Goal: Information Seeking & Learning: Learn about a topic

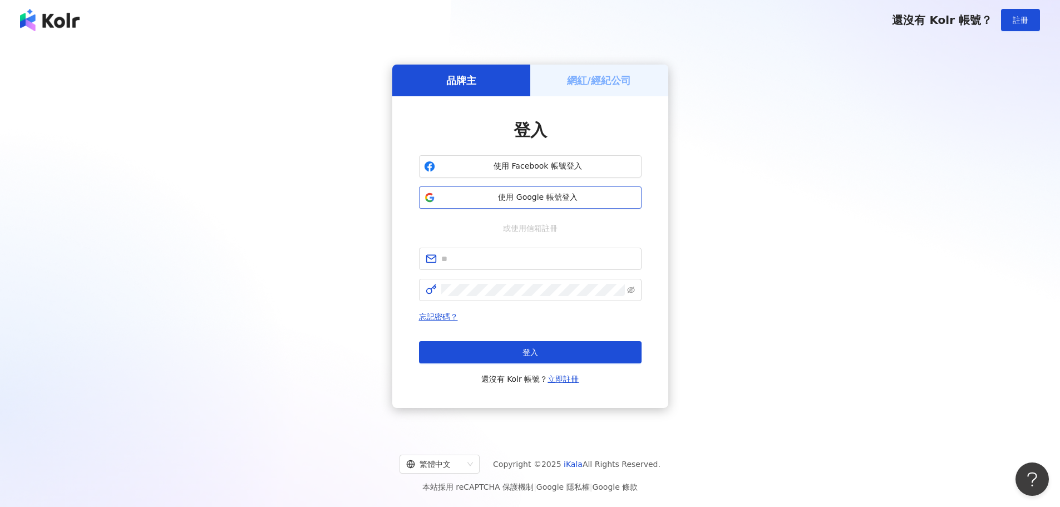
click at [521, 197] on span "使用 Google 帳號登入" at bounding box center [537, 197] width 197 height 11
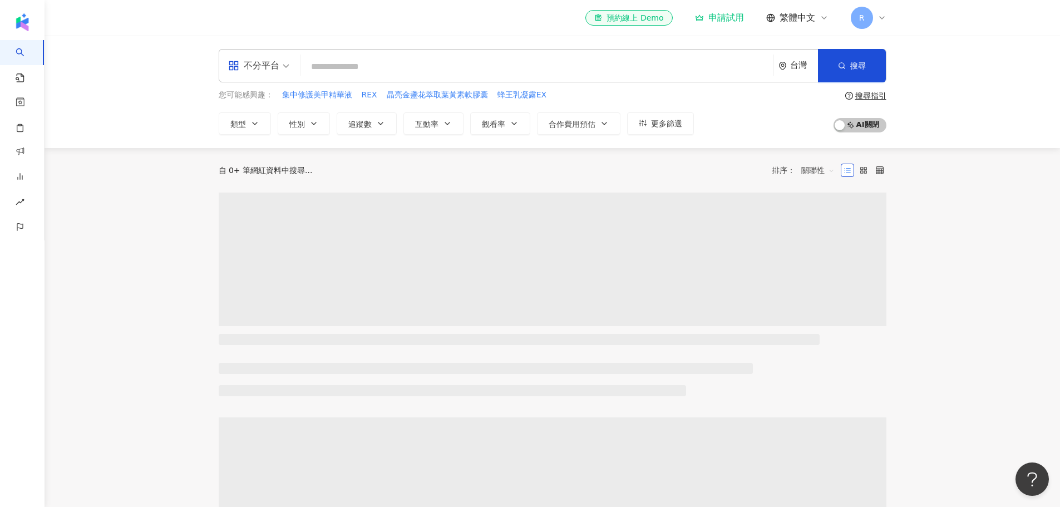
click at [349, 66] on input "search" at bounding box center [537, 66] width 464 height 21
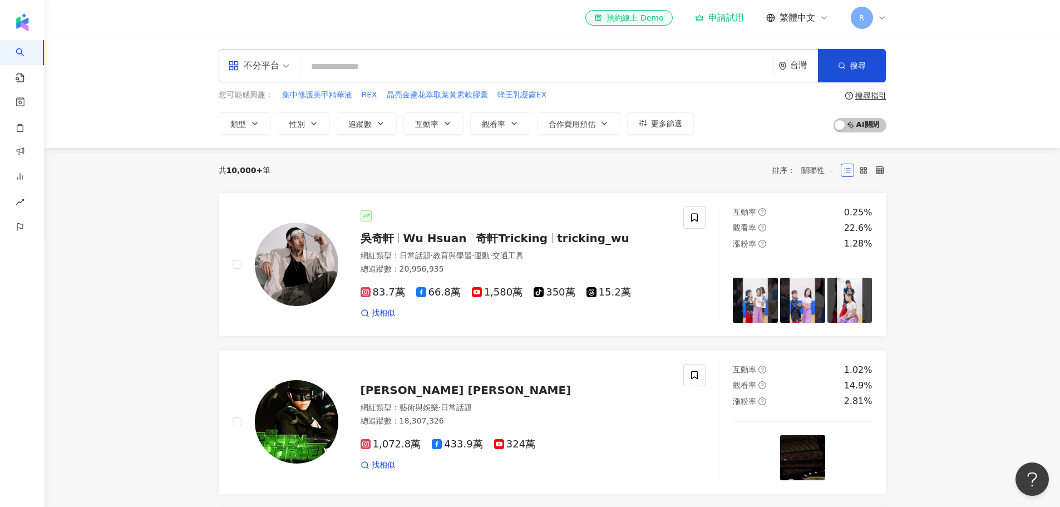
paste input "***"
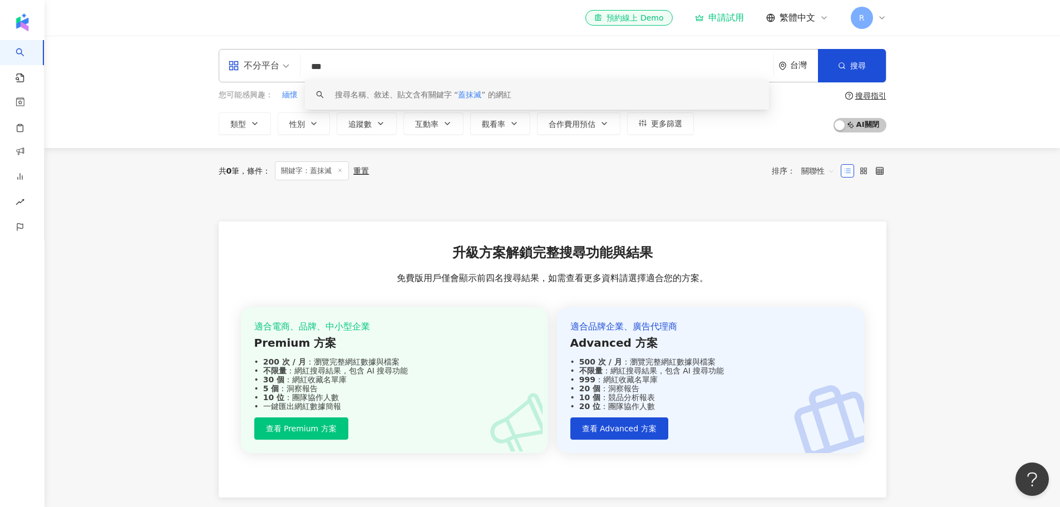
drag, startPoint x: 367, startPoint y: 69, endPoint x: 293, endPoint y: 57, distance: 75.0
click at [294, 57] on div "不分平台 *** 台灣 搜尋 keyword 搜尋名稱、敘述、貼文含有關鍵字 “ 蓋抹滅 ” 的網紅" at bounding box center [552, 65] width 667 height 33
paste input "**"
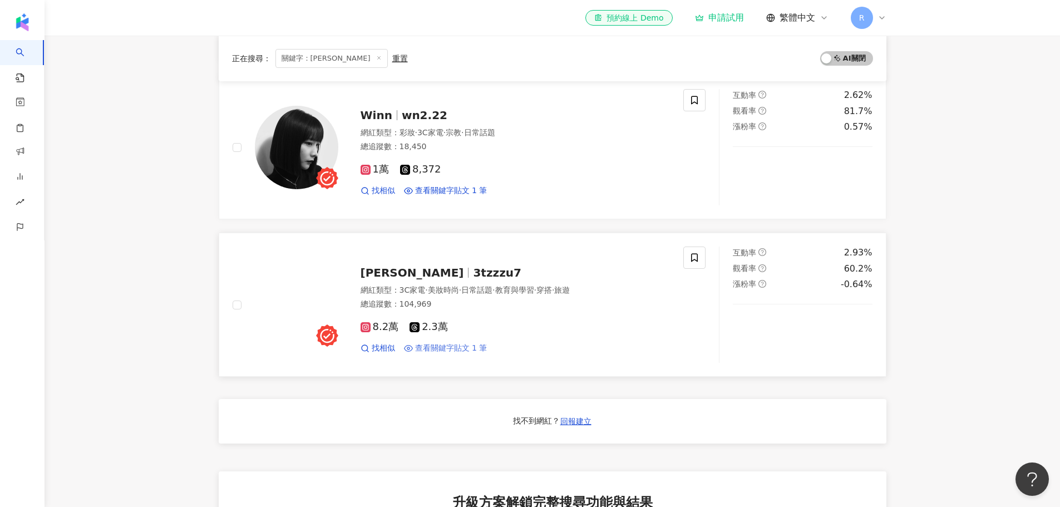
scroll to position [445, 0]
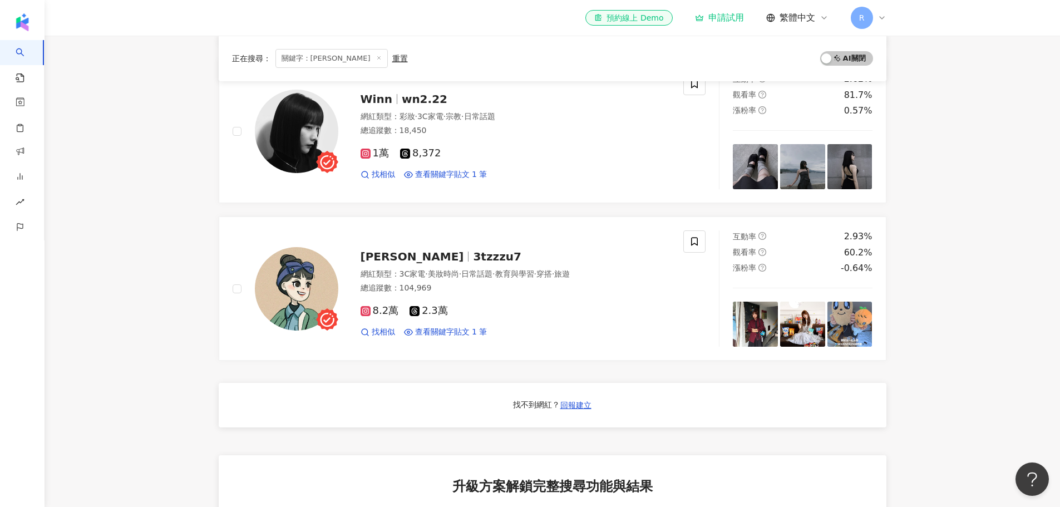
click at [176, 308] on main "不分平台 ***** 台灣 搜尋 d085efc8-68c0-4ed4-87e7-3af020211a6d Norita Santak 1,357 追蹤者 N…" at bounding box center [551, 161] width 1015 height 1141
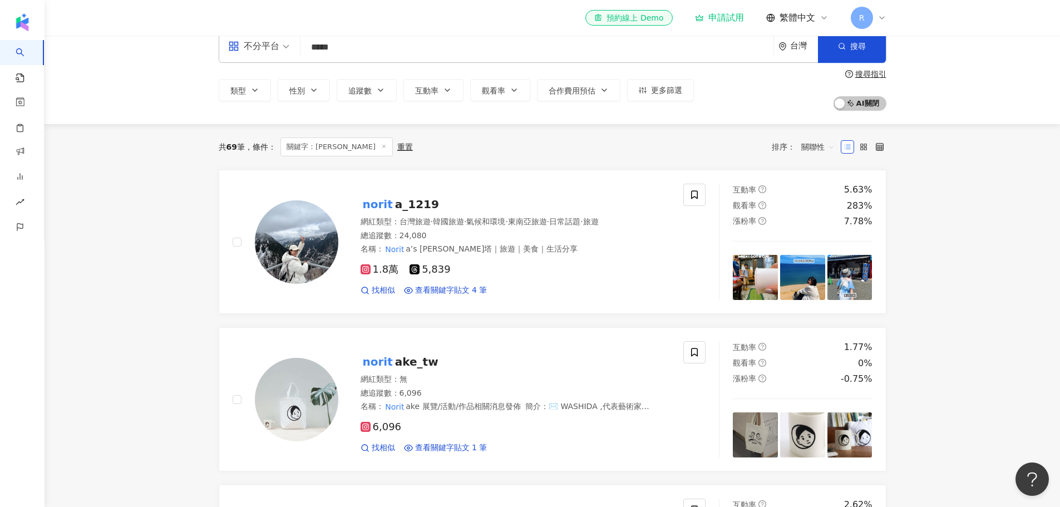
scroll to position [0, 0]
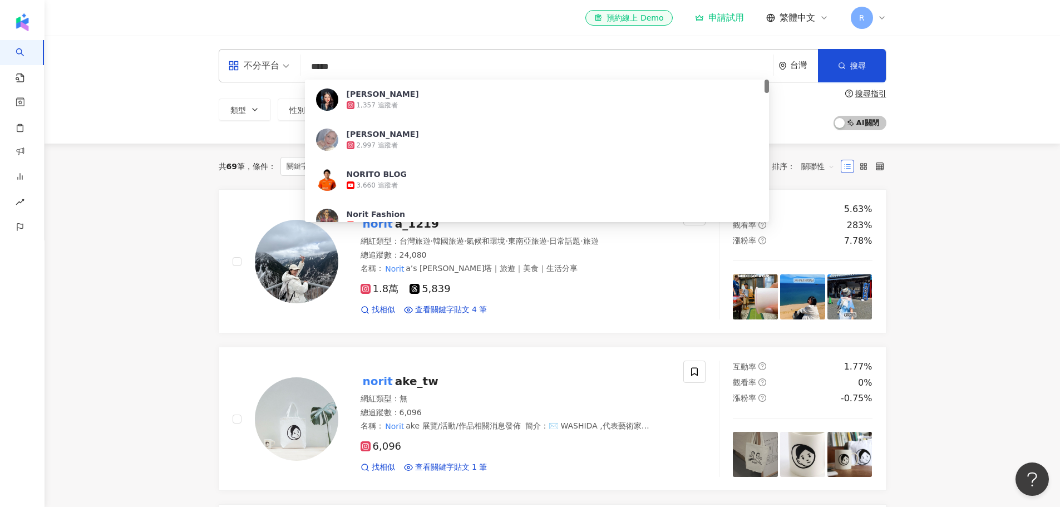
drag, startPoint x: 379, startPoint y: 70, endPoint x: 304, endPoint y: 66, distance: 75.2
click at [305, 66] on input "*****" at bounding box center [537, 66] width 464 height 21
paste input "*****"
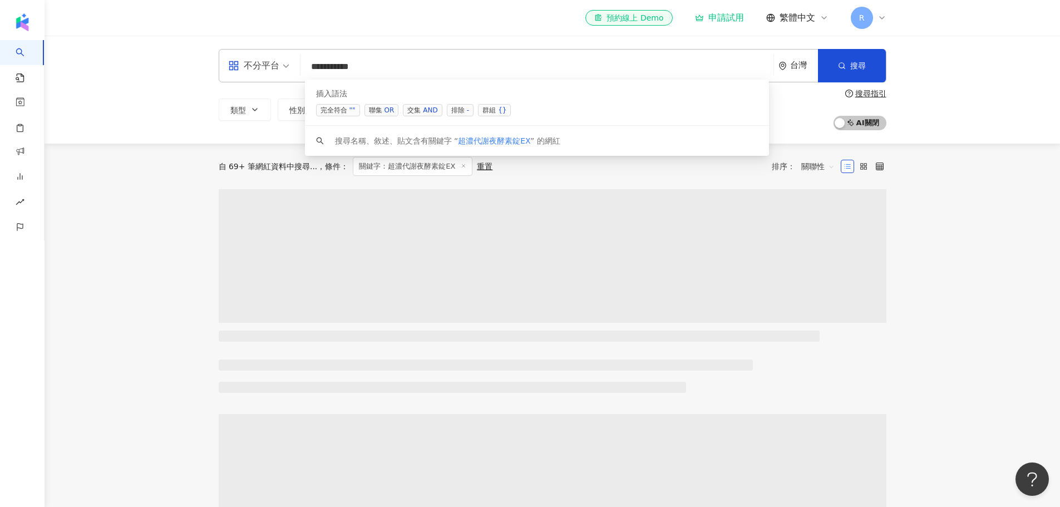
type input "**********"
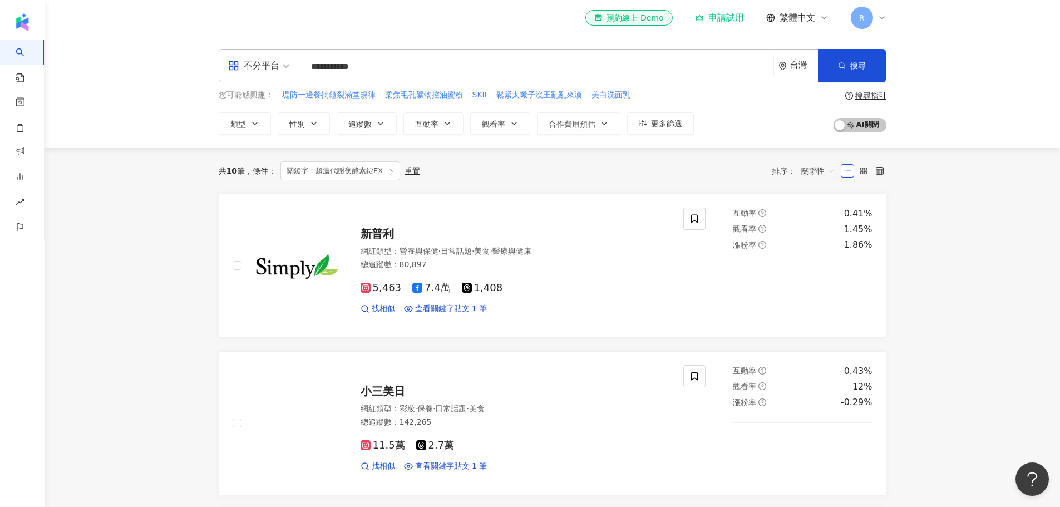
scroll to position [167, 0]
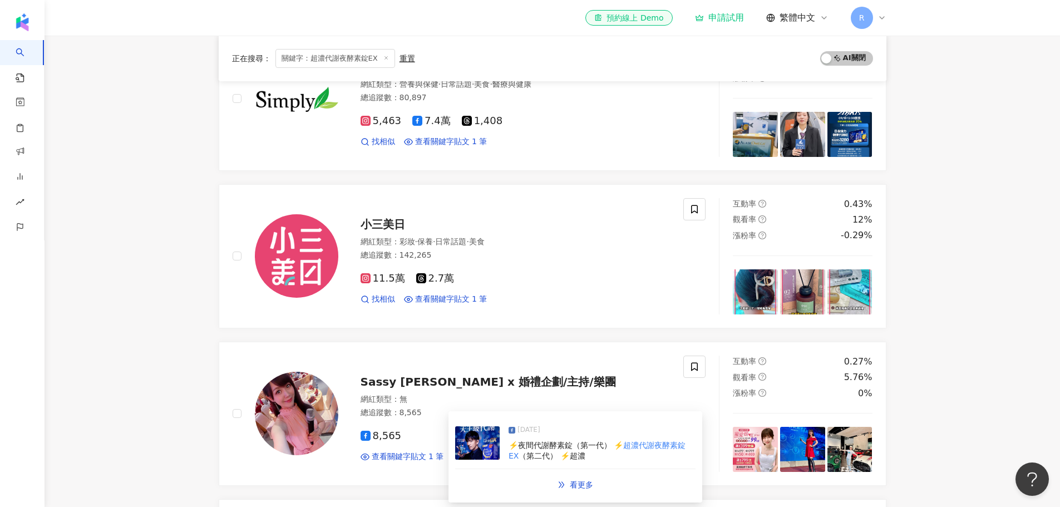
click at [481, 448] on img at bounding box center [477, 442] width 44 height 33
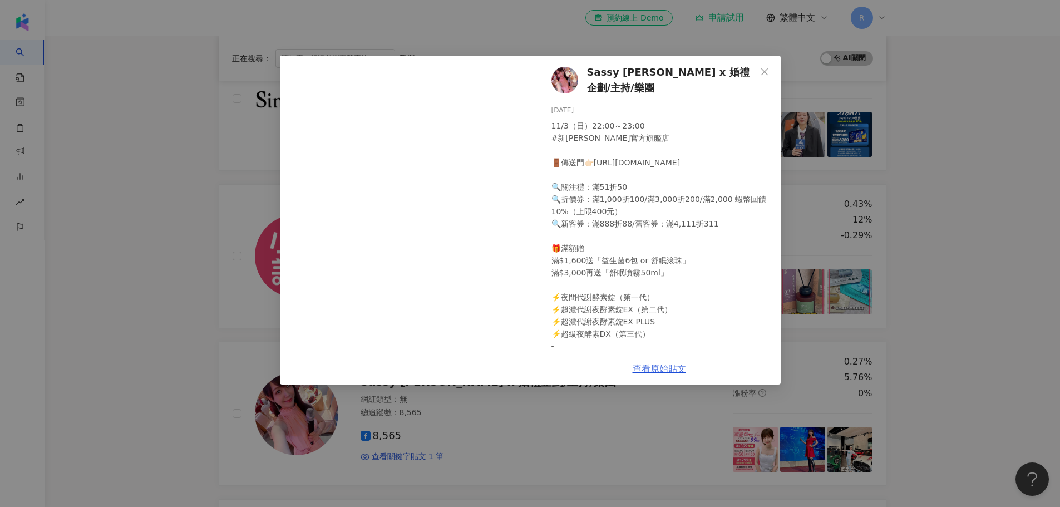
click at [662, 365] on link "查看原始貼文" at bounding box center [658, 368] width 53 height 11
click at [966, 227] on div "Sassy Angel x 婚禮企劃/主持/樂團 2024/11/3 11/3（日）22:00～23:00 #新普利官方旗艦店 🚪傳送門👉🏻https://l…" at bounding box center [530, 253] width 1060 height 507
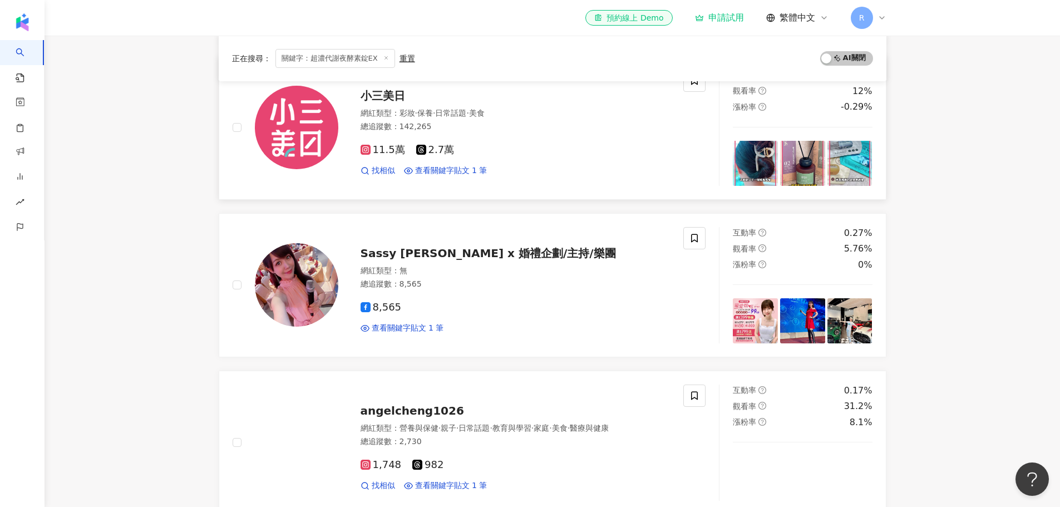
scroll to position [389, 0]
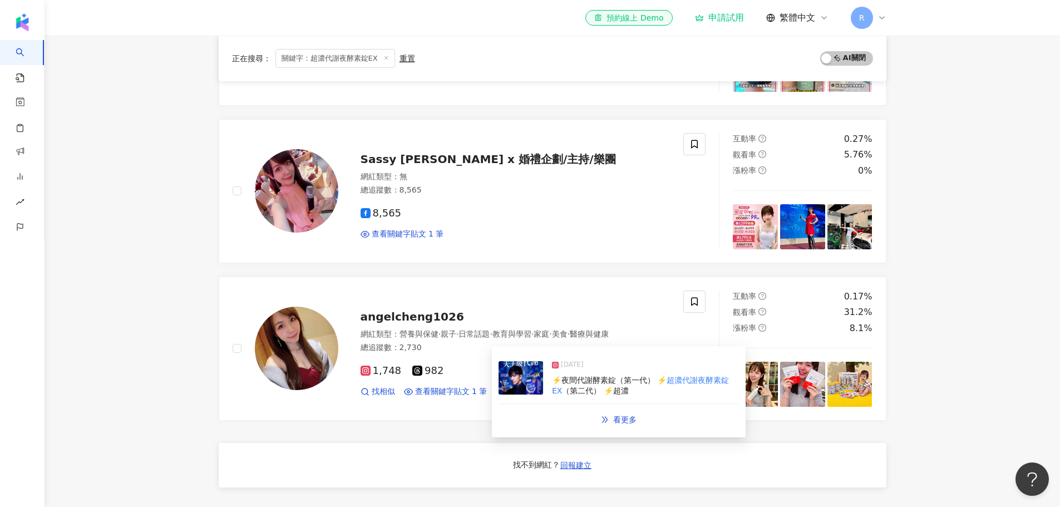
click at [509, 380] on img at bounding box center [520, 377] width 44 height 33
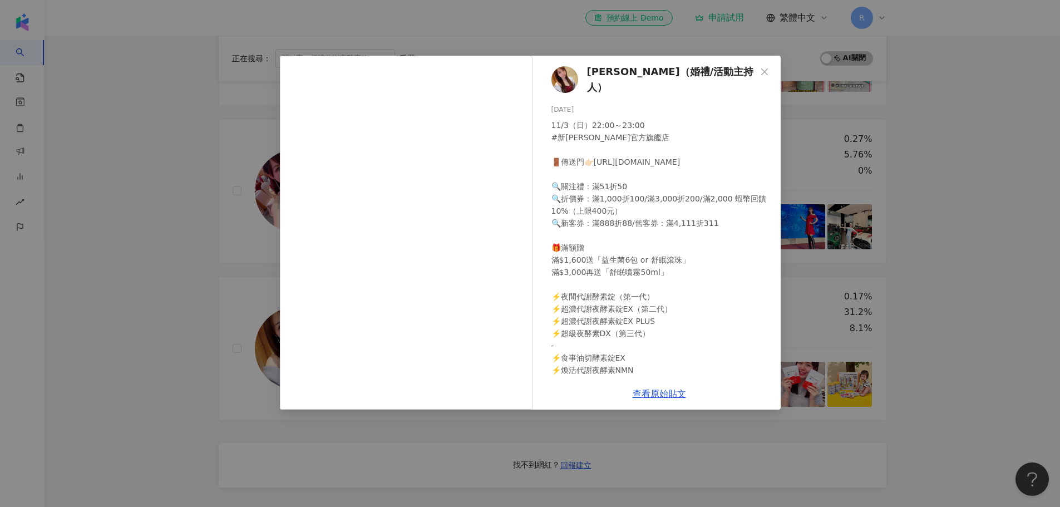
scroll to position [0, 0]
click at [961, 297] on div "Angel 安祺（婚禮/活動主持人） 2024/11/3 11/3（日）22:00～23:00 #新普利官方旗艦店 🚪傳送門👉🏻https://live.sh…" at bounding box center [530, 253] width 1060 height 507
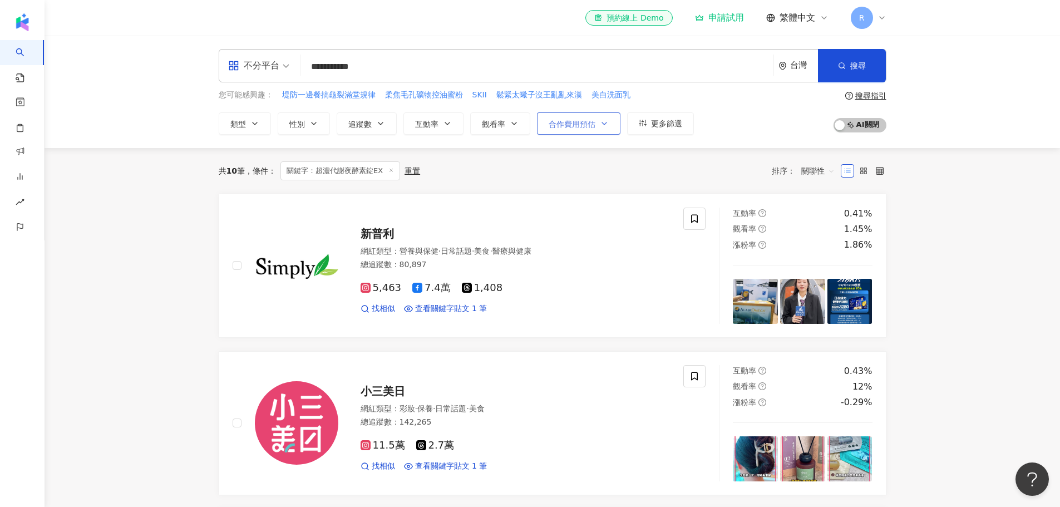
click at [586, 128] on span "合作費用預估" at bounding box center [571, 124] width 47 height 9
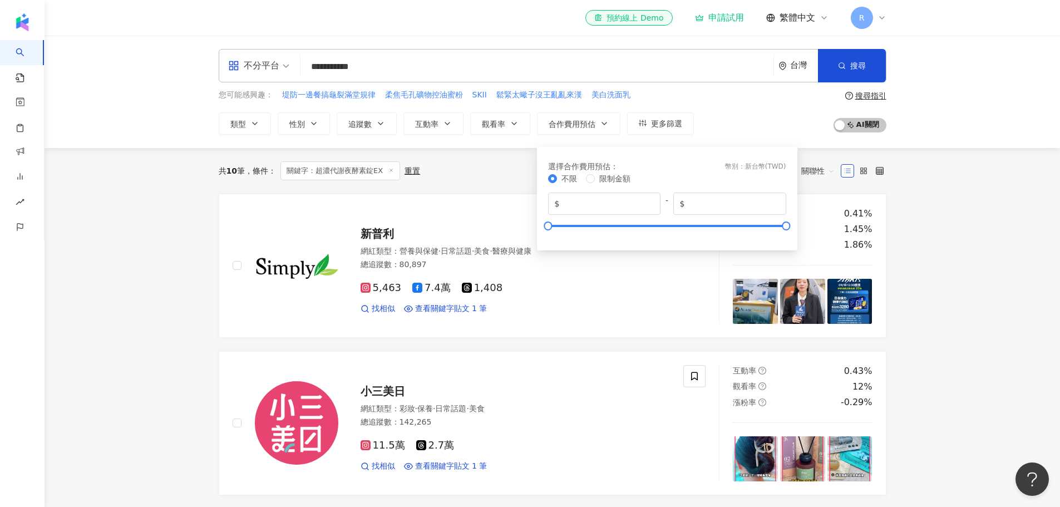
click at [482, 179] on div "共 10 筆 條件 ： 關鍵字：超濃代謝夜酵素錠EX 重置 排序： 關聯性" at bounding box center [552, 170] width 667 height 19
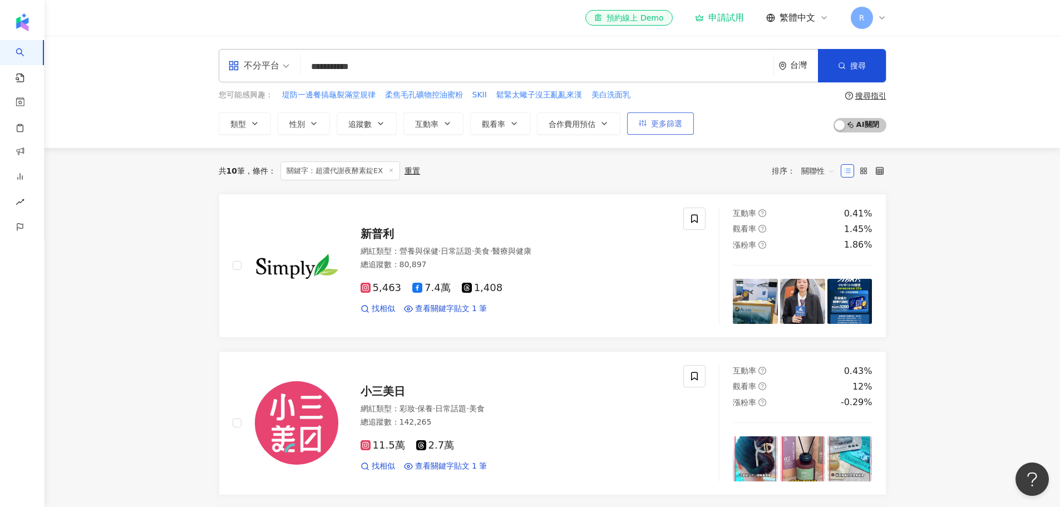
click at [647, 131] on button "更多篩選" at bounding box center [660, 123] width 67 height 22
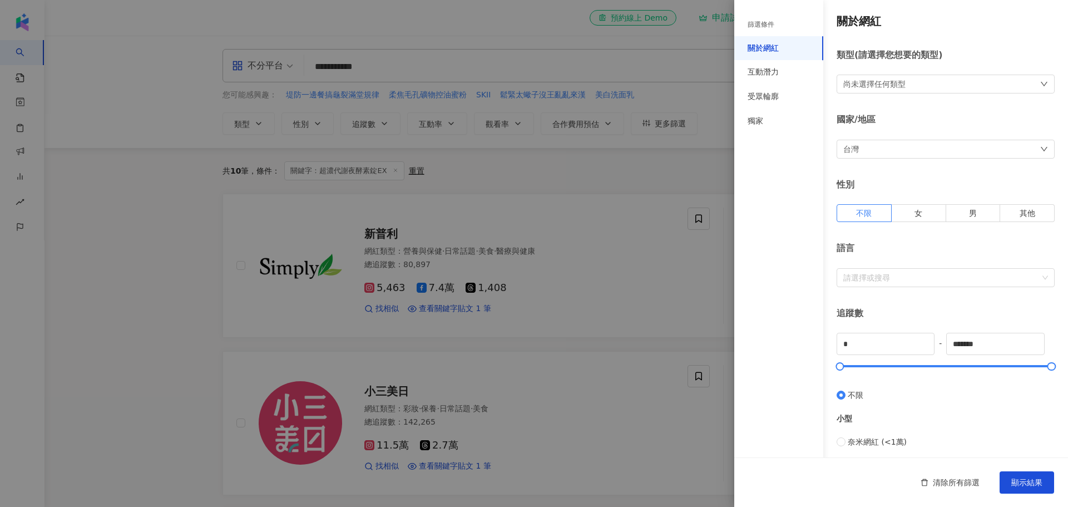
click at [935, 88] on div "尚未選擇任何類型" at bounding box center [945, 84] width 218 height 19
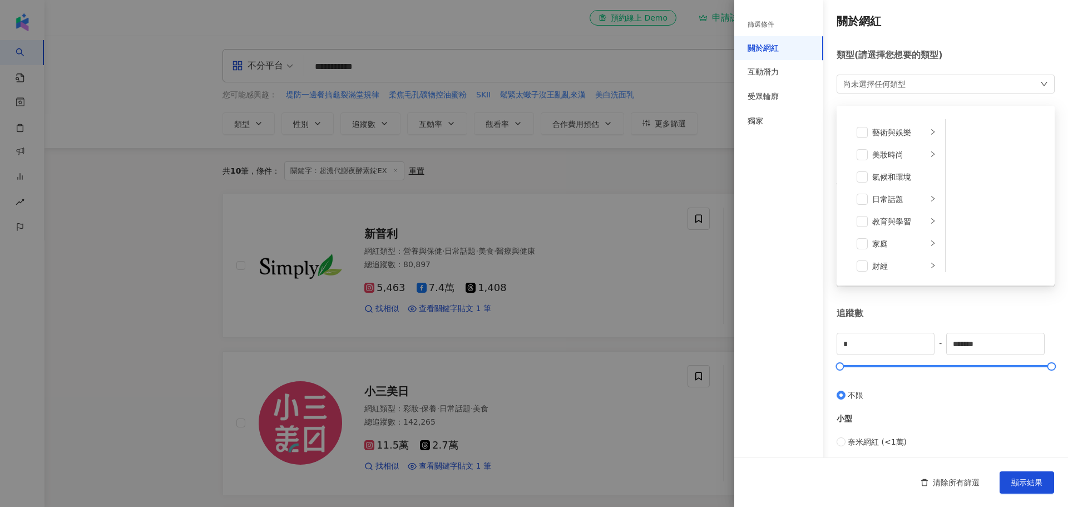
click at [935, 88] on div "尚未選擇任何類型 藝術與娛樂 美妝時尚 氣候和環境 日常話題 教育與學習 家庭 財經 美食 命理占卜 遊戲 法政社會 生活風格 影視娛樂 醫療與健康 寵物 攝…" at bounding box center [945, 84] width 218 height 19
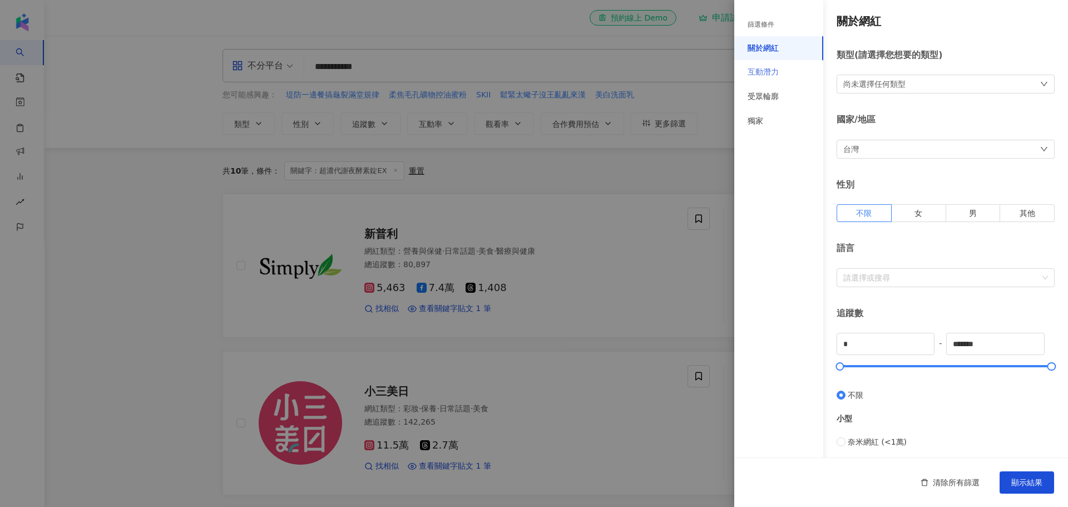
click at [783, 73] on div "互動潛力" at bounding box center [778, 72] width 89 height 24
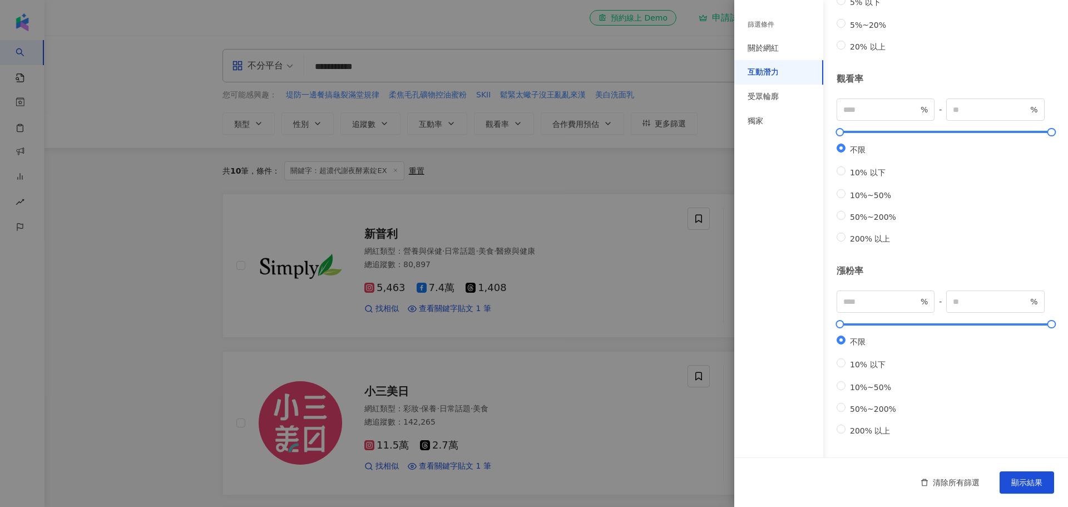
scroll to position [239, 0]
click at [775, 96] on div "受眾輪廓" at bounding box center [763, 96] width 31 height 11
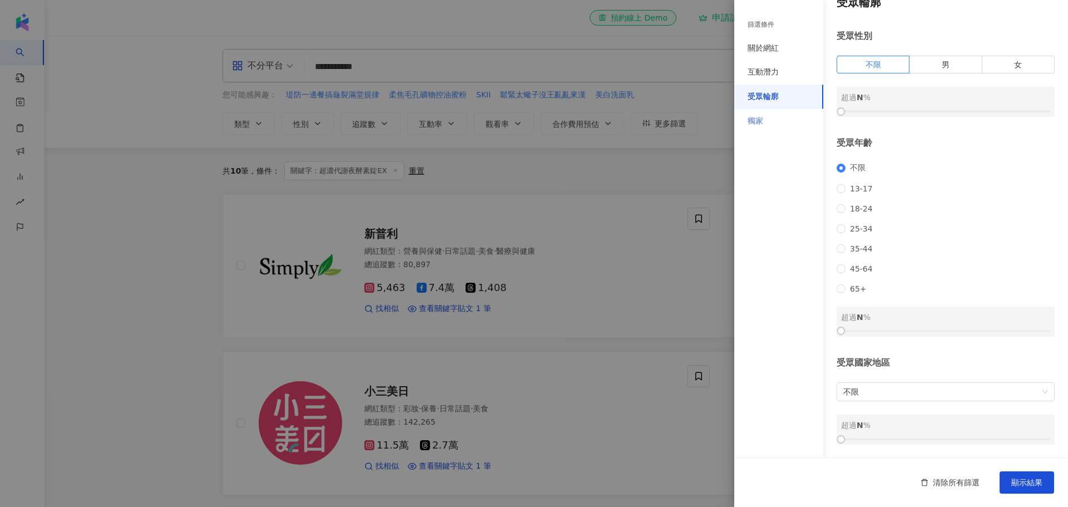
click at [775, 120] on div "獨家" at bounding box center [778, 121] width 89 height 24
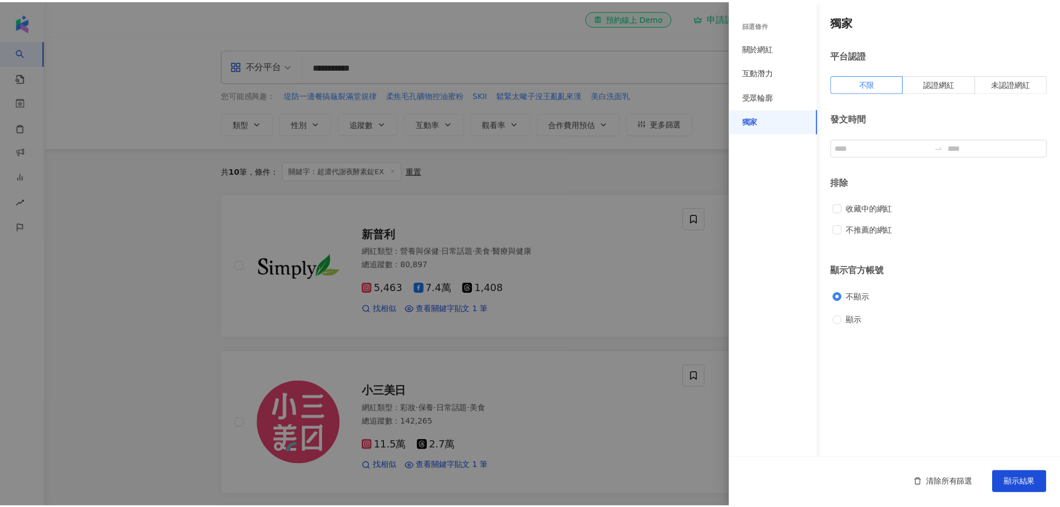
scroll to position [0, 0]
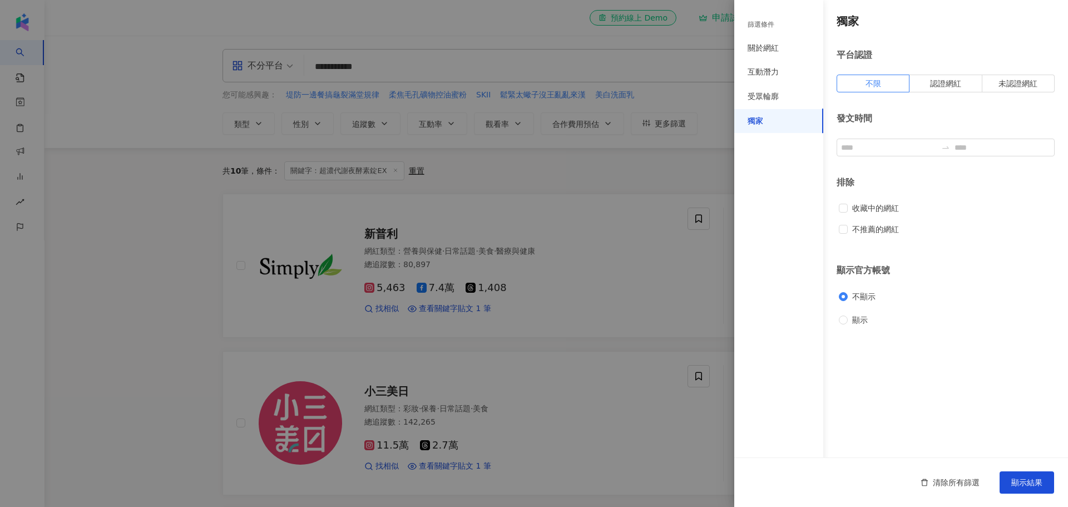
click at [197, 266] on div at bounding box center [534, 253] width 1068 height 507
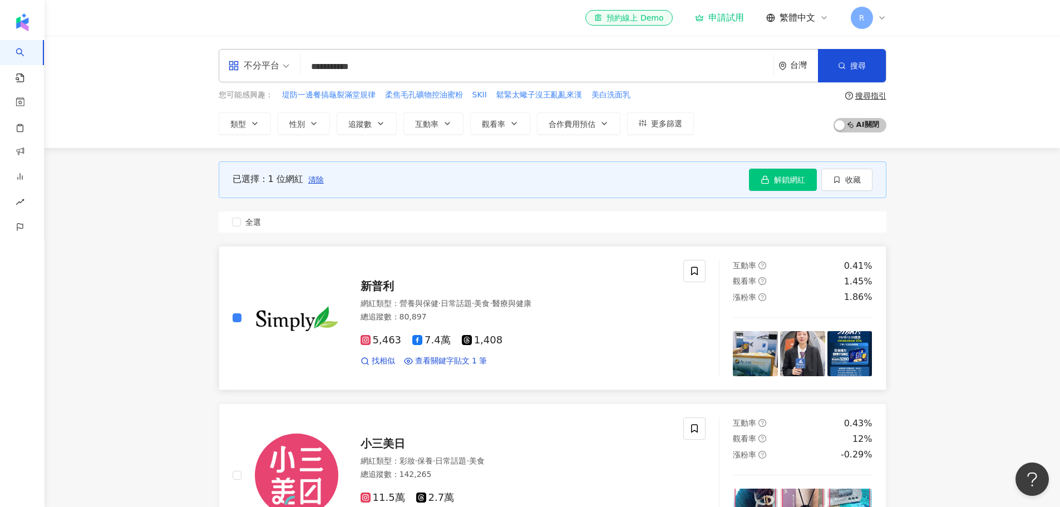
click at [226, 314] on div "新普利 網紅類型 ： 營養與保健 · 日常話題 · 美食 · 醫療與健康 總追蹤數 ： 80,897 5,463 7.4萬 1,408 找相似 查看關鍵字貼文…" at bounding box center [469, 318] width 500 height 116
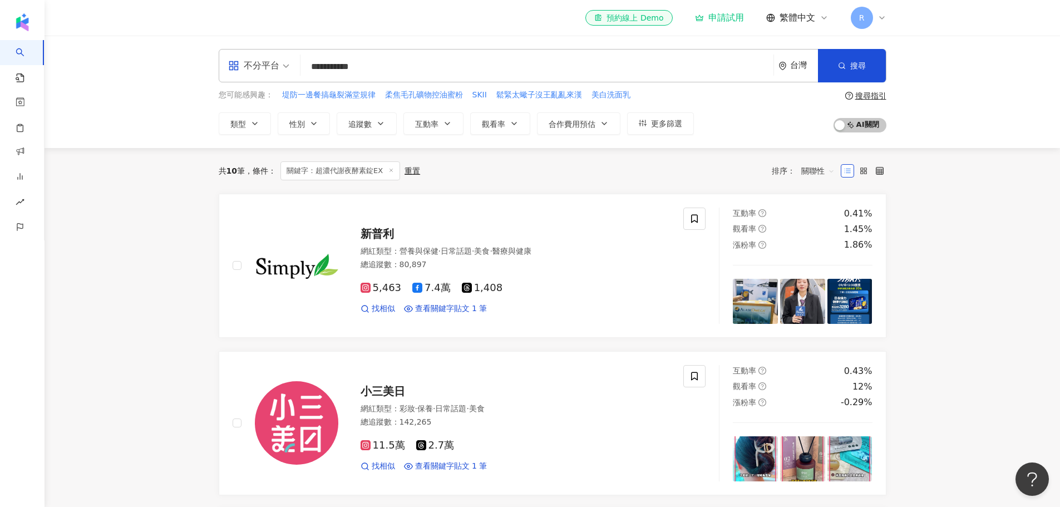
click at [866, 169] on rect at bounding box center [865, 168] width 2 height 2
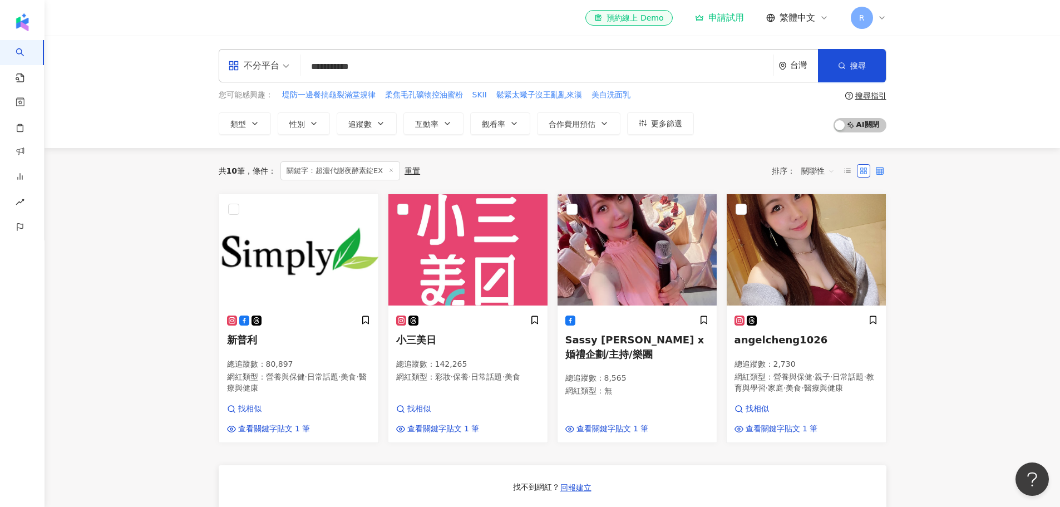
click at [880, 174] on icon at bounding box center [879, 171] width 8 height 8
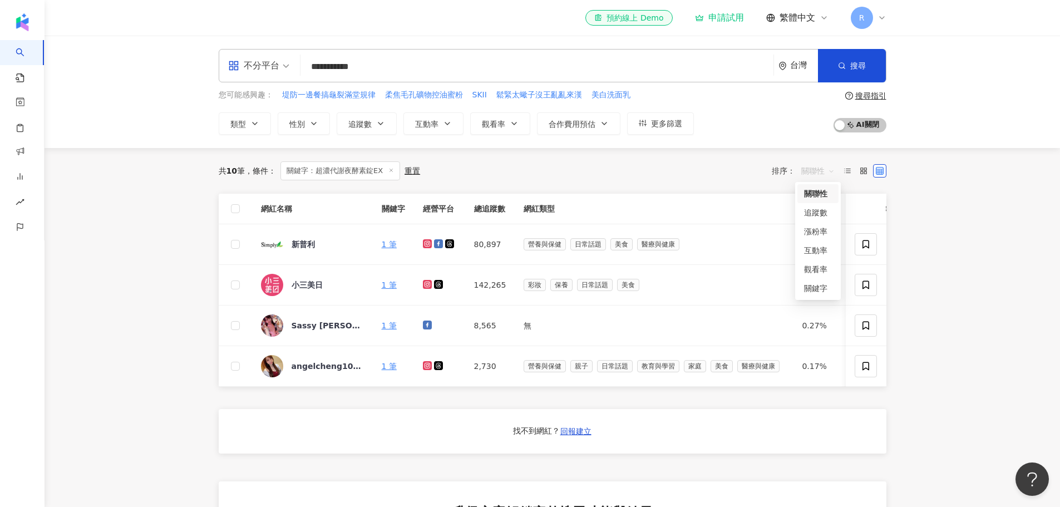
click at [814, 169] on span "關聯性" at bounding box center [817, 171] width 33 height 18
click at [808, 211] on div "追蹤數" at bounding box center [818, 212] width 28 height 12
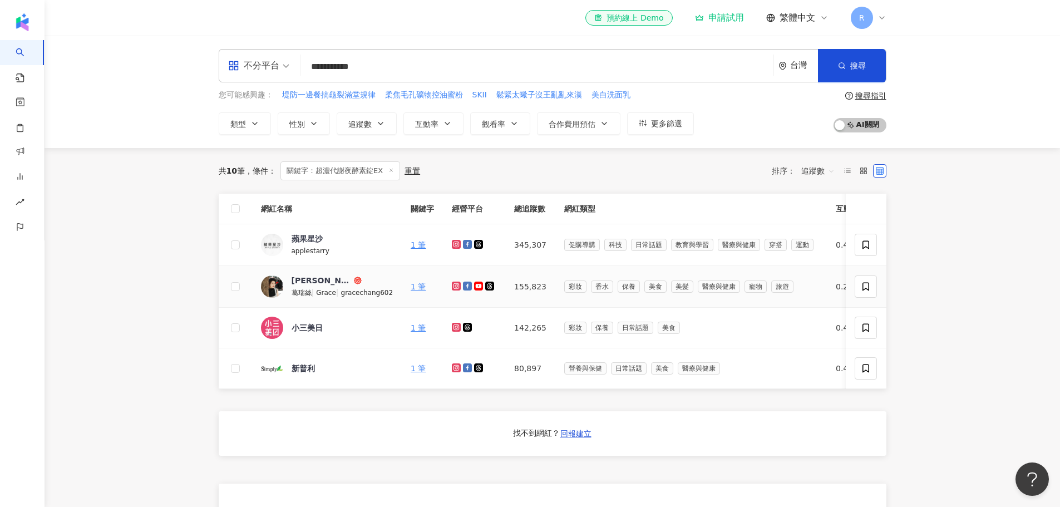
click at [271, 285] on img at bounding box center [272, 286] width 22 height 22
click at [849, 169] on icon at bounding box center [847, 171] width 8 height 8
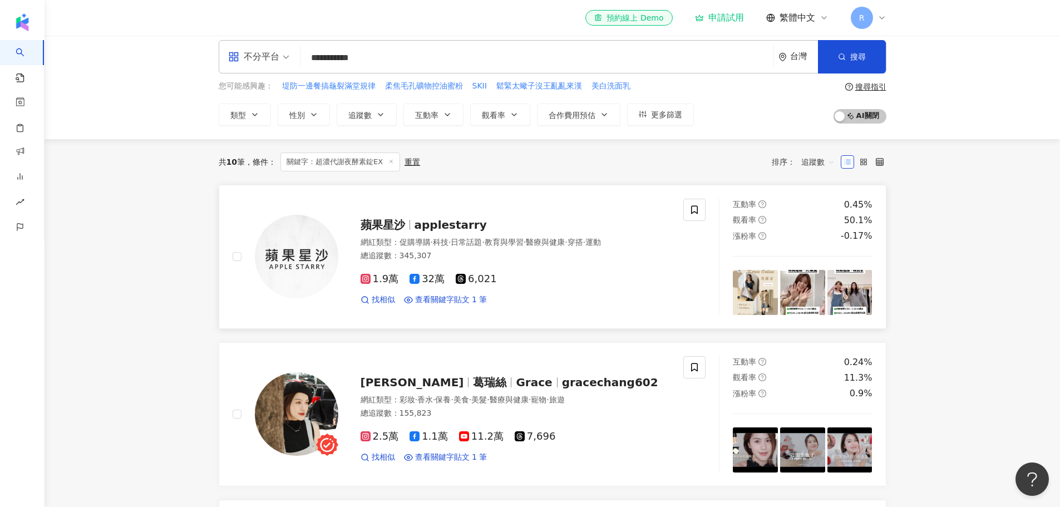
scroll to position [222, 0]
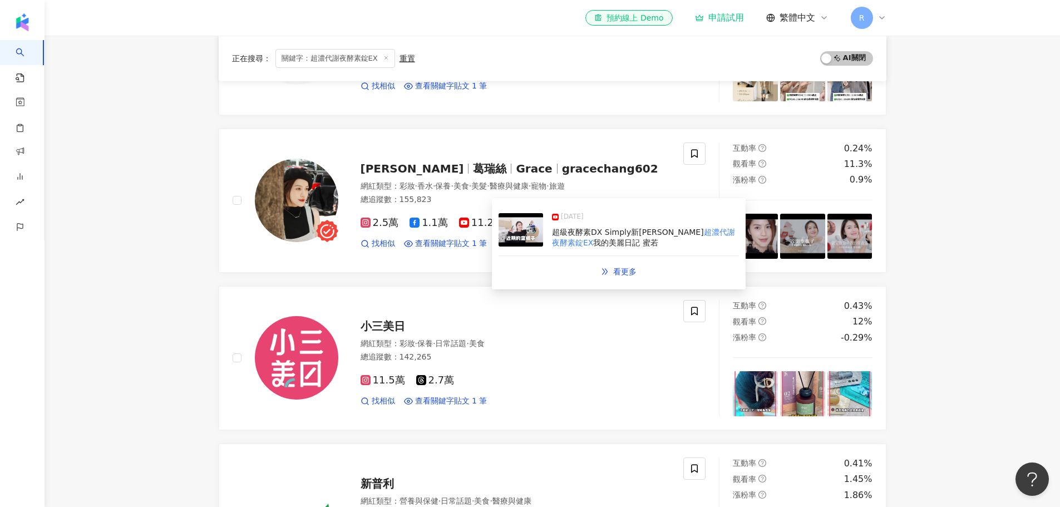
click at [532, 236] on img at bounding box center [520, 229] width 44 height 33
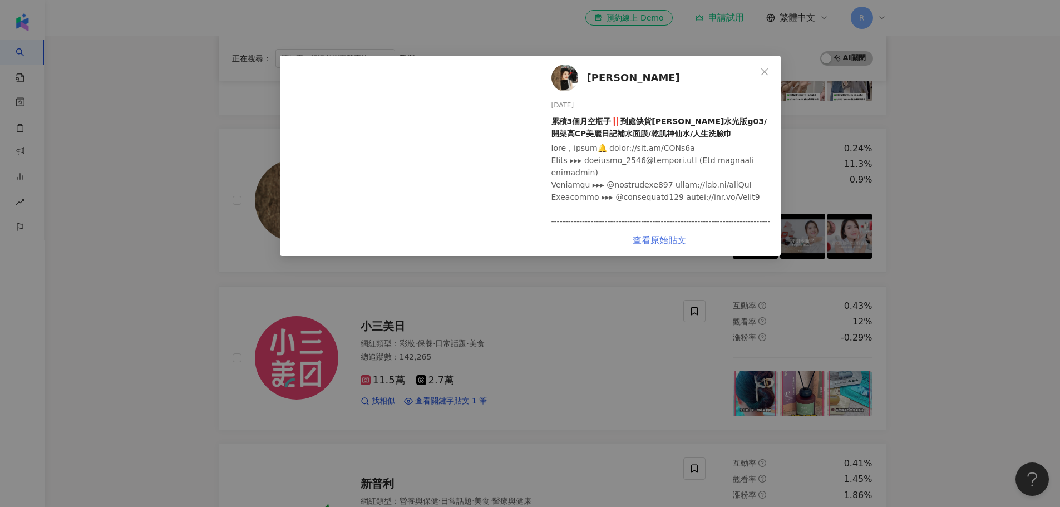
click at [663, 236] on link "查看原始貼文" at bounding box center [658, 240] width 53 height 11
click at [161, 261] on div "葛瑞絲Gracee 2025/3/30 累積3個月空瓶子‼️到處缺貨KATE水光版g03/開架高CP美麗日記補水面膜/乾肌神仙水/人生洗臉巾 353 15 2…" at bounding box center [530, 253] width 1060 height 507
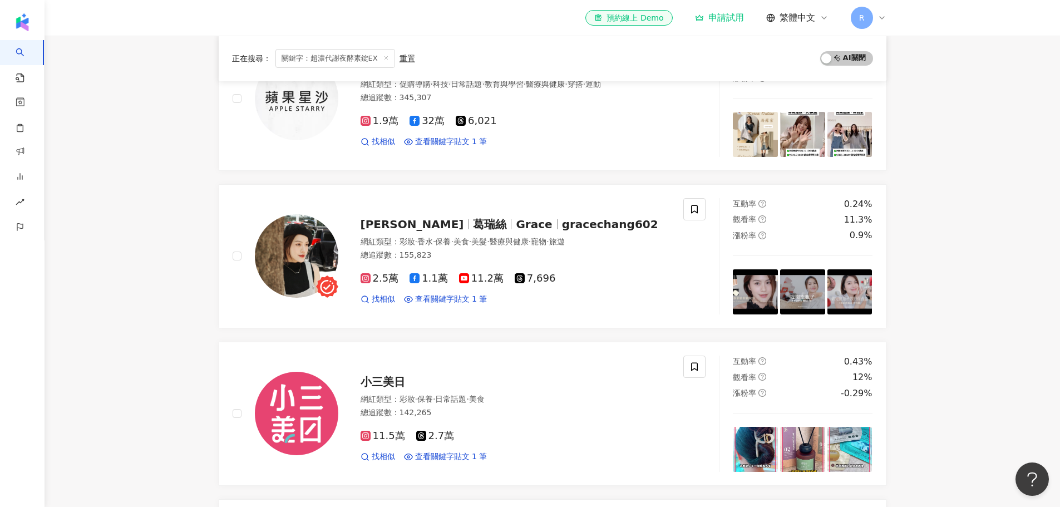
scroll to position [0, 0]
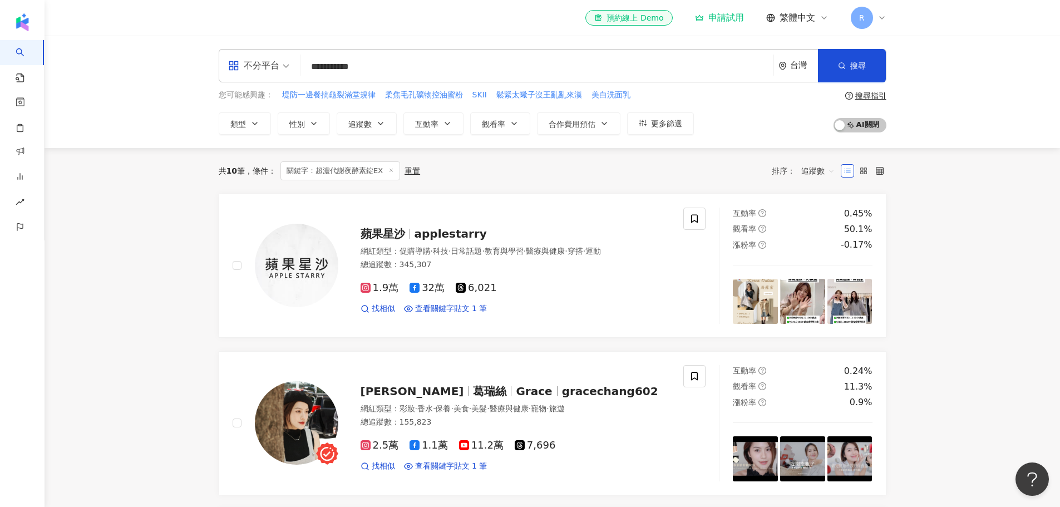
click at [824, 170] on span "追蹤數" at bounding box center [817, 171] width 33 height 18
click at [807, 290] on div "關鍵字" at bounding box center [818, 288] width 28 height 12
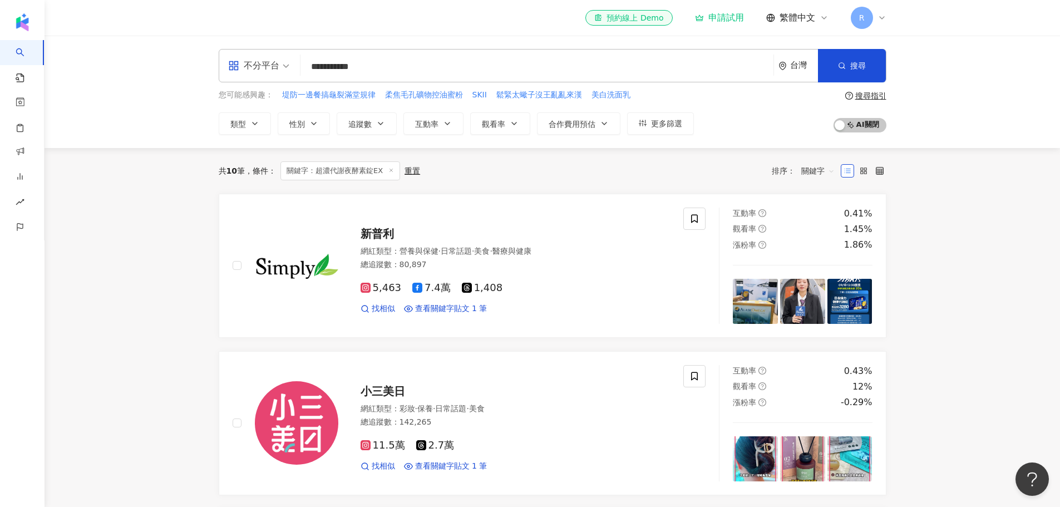
click at [820, 170] on span "關鍵字" at bounding box center [817, 171] width 33 height 18
click at [827, 273] on div "觀看率" at bounding box center [818, 269] width 28 height 12
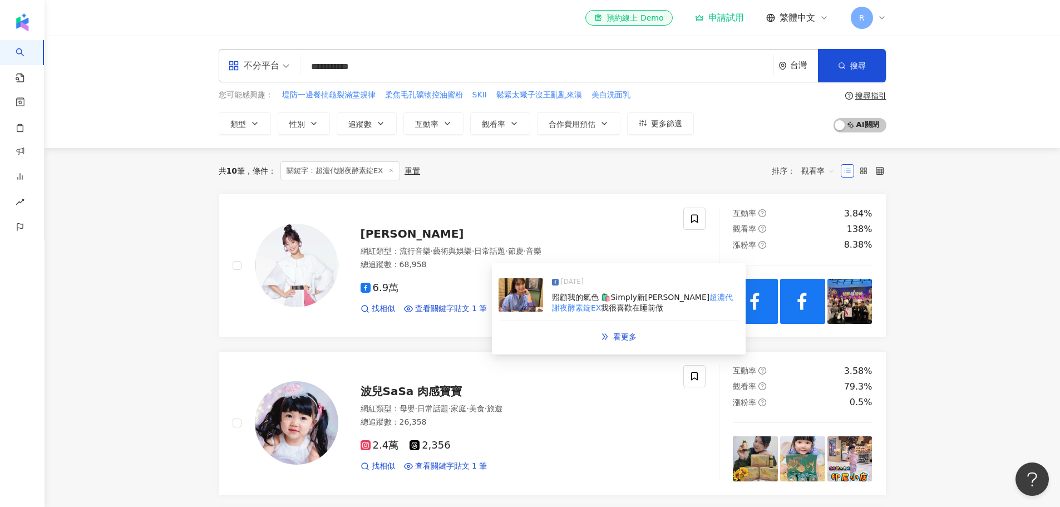
click at [522, 290] on img at bounding box center [520, 294] width 44 height 33
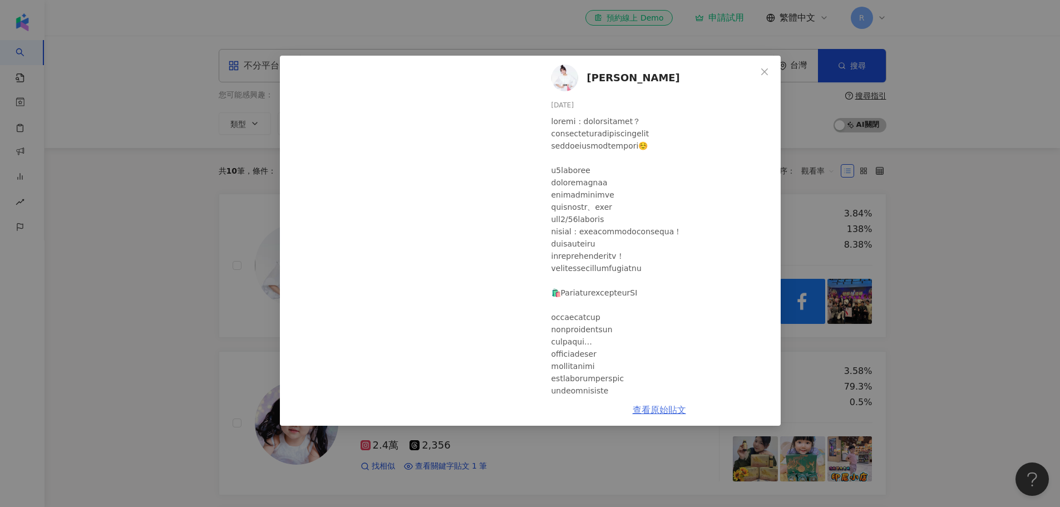
click at [677, 408] on link "查看原始貼文" at bounding box center [658, 409] width 53 height 11
